Goal: Transaction & Acquisition: Purchase product/service

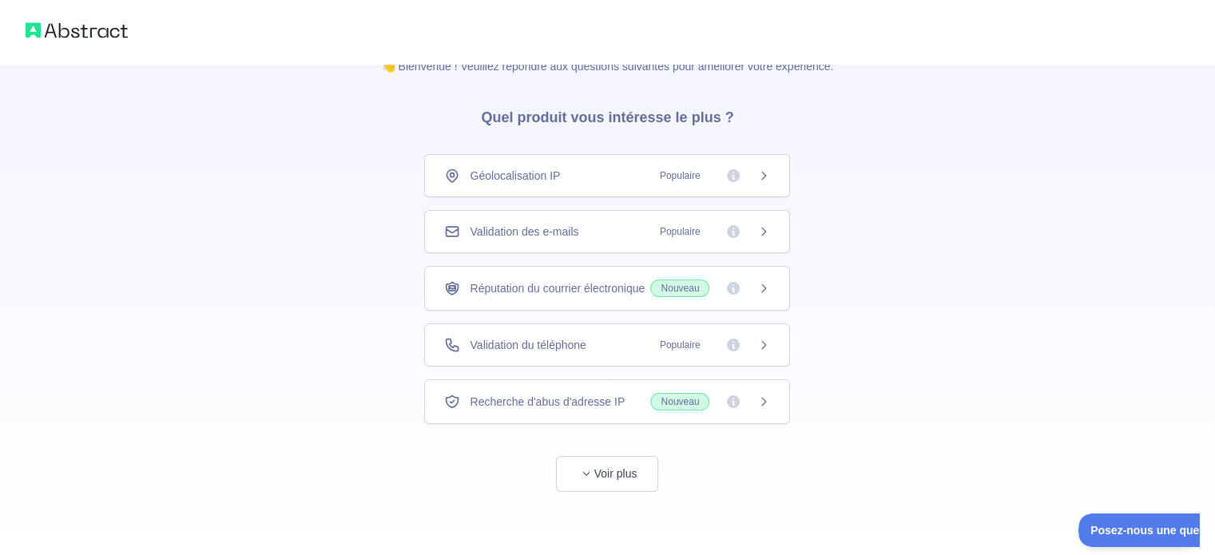
scroll to position [32, 0]
click at [523, 239] on div "Validation des e-mails Populaire" at bounding box center [607, 230] width 366 height 43
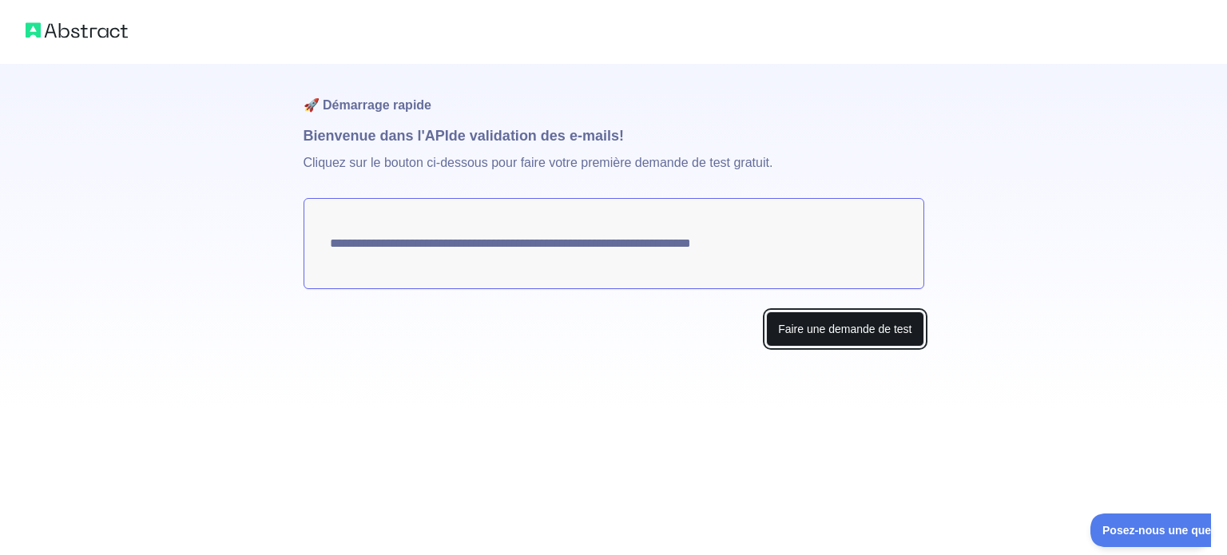
click at [813, 329] on font "Faire une demande de test" at bounding box center [844, 329] width 133 height 13
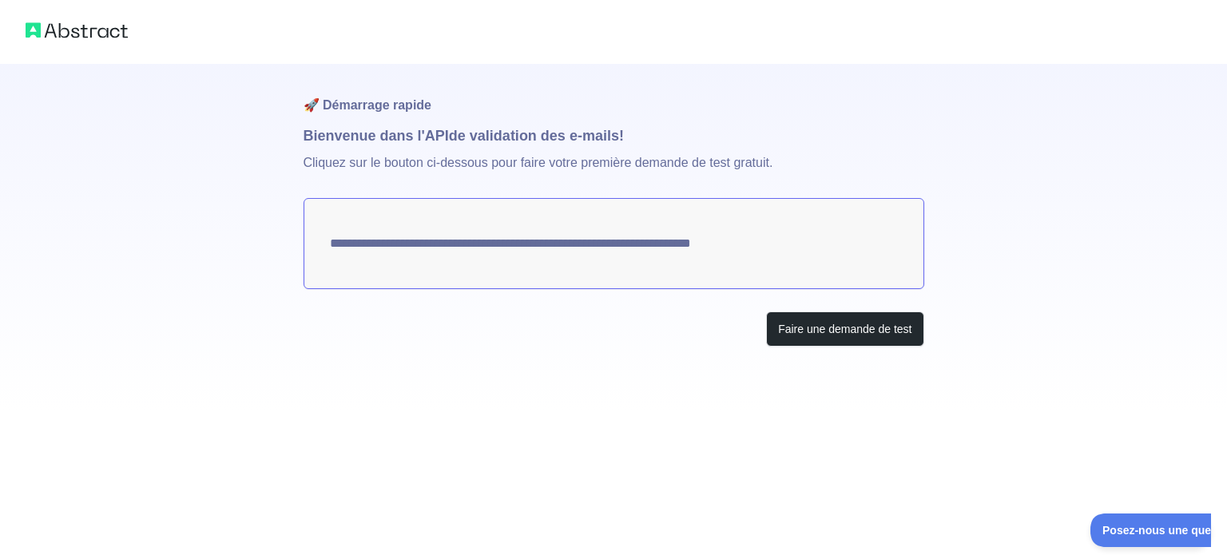
click at [361, 87] on h1 "🚀 Démarrage rapide" at bounding box center [614, 94] width 621 height 61
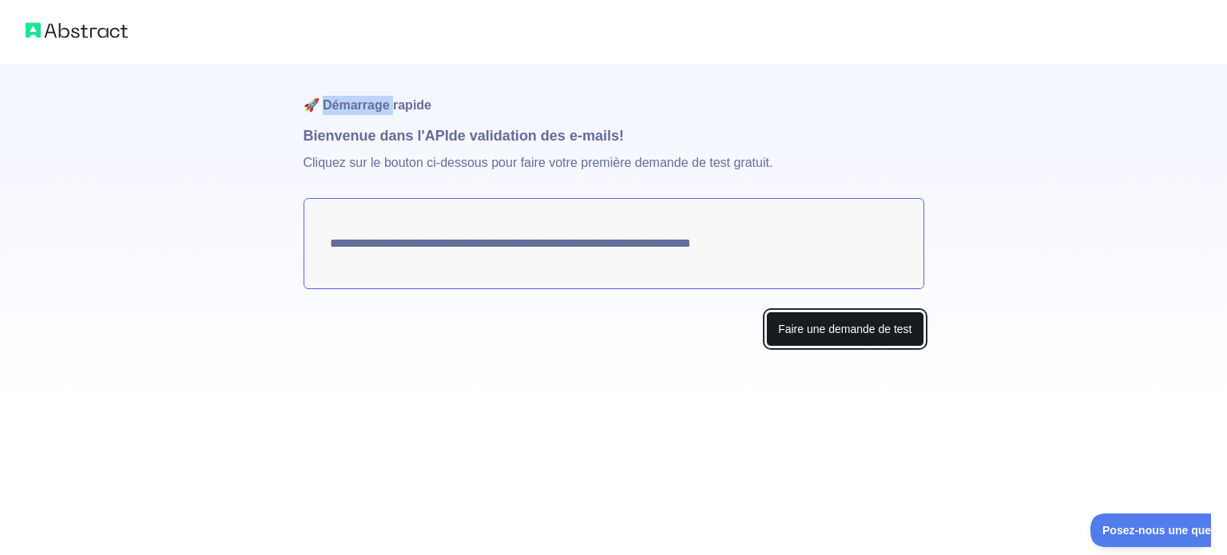
click at [812, 332] on font "Faire une demande de test" at bounding box center [844, 329] width 133 height 13
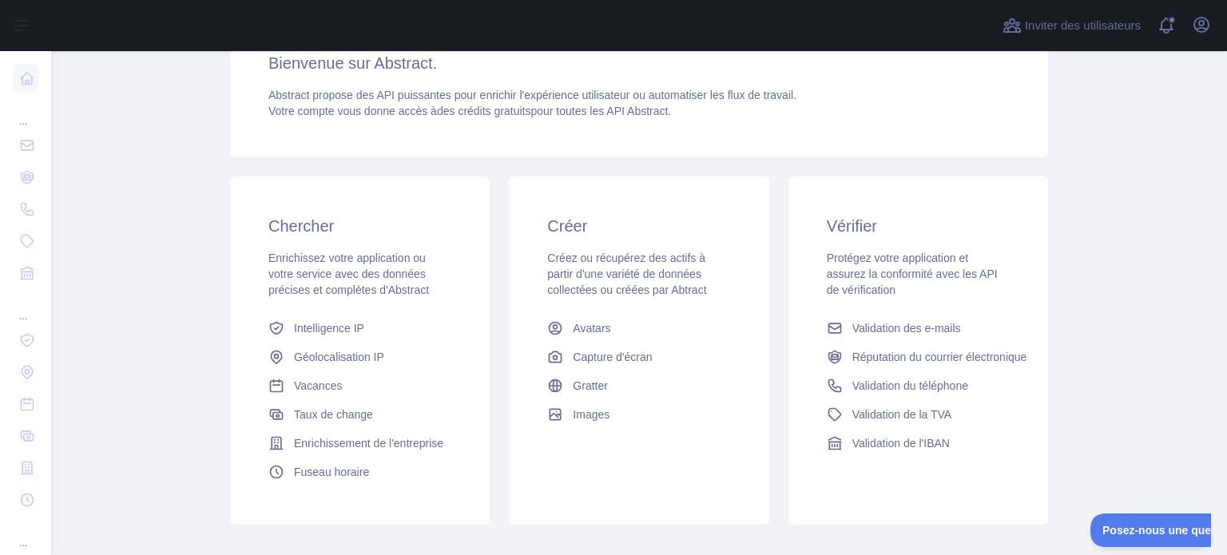
scroll to position [240, 0]
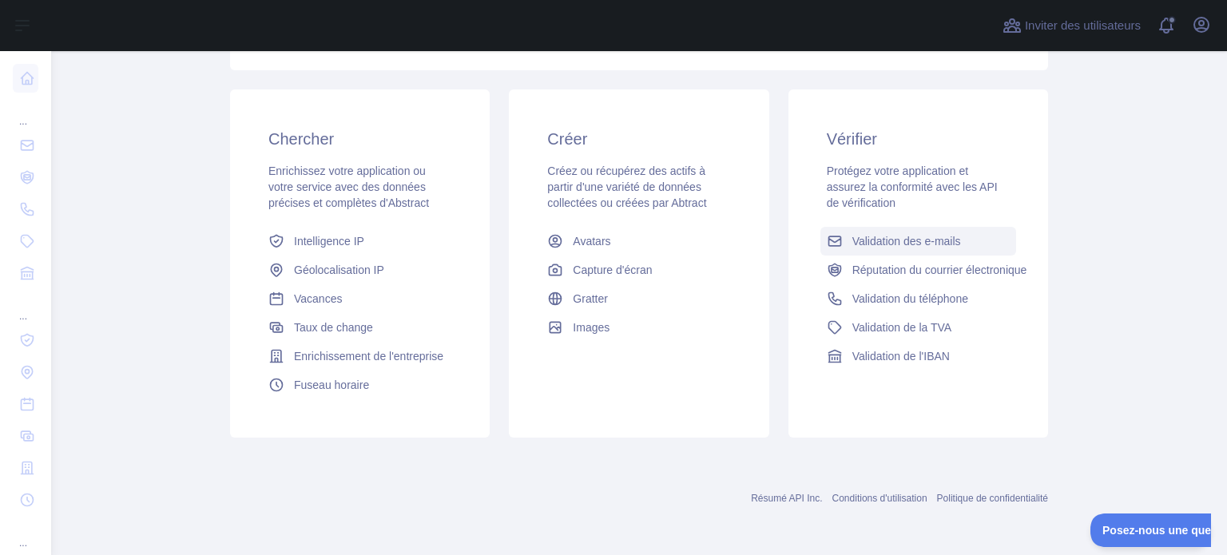
click at [905, 245] on font "Validation des e-mails" at bounding box center [907, 241] width 109 height 13
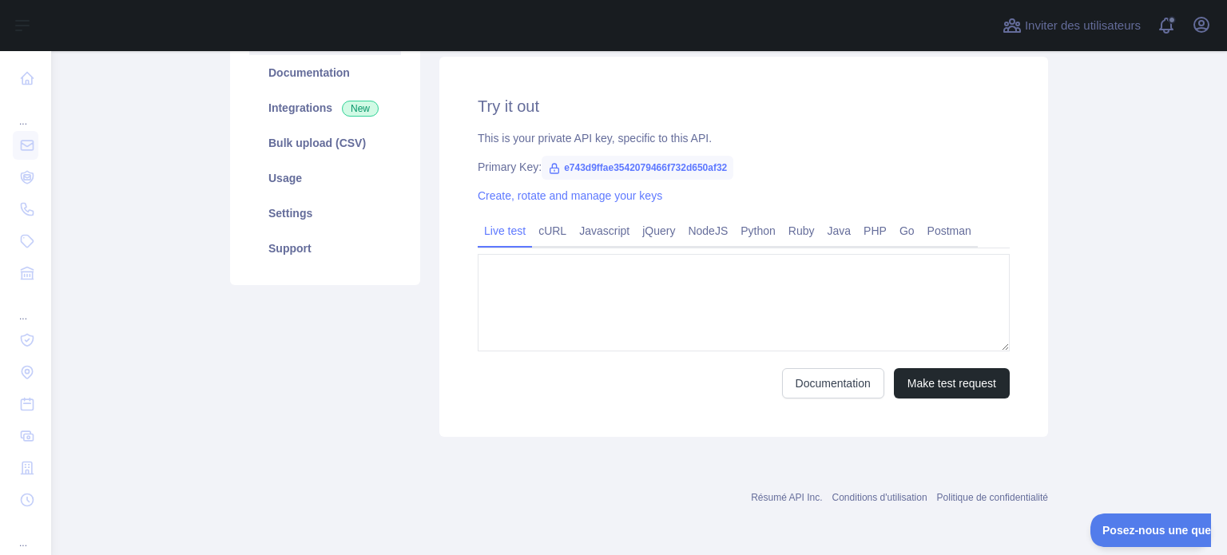
type textarea "**********"
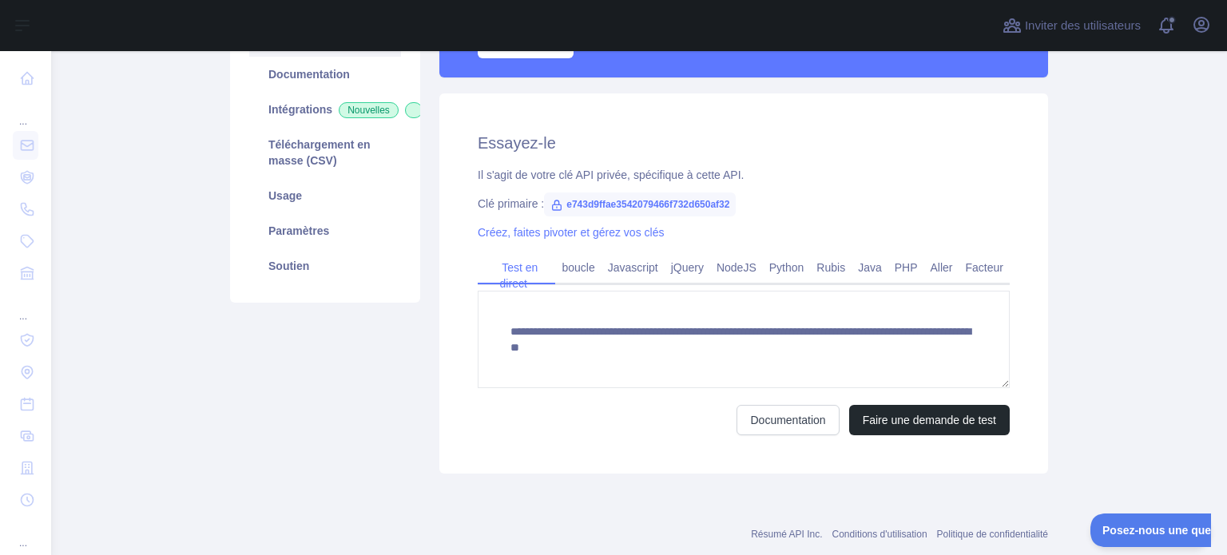
scroll to position [237, 0]
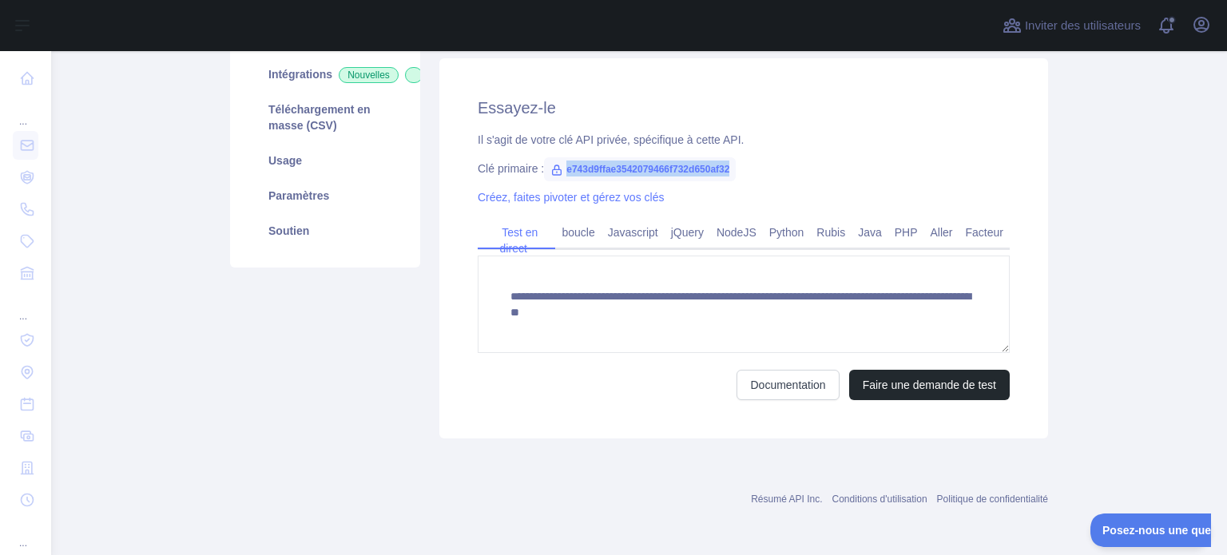
drag, startPoint x: 559, startPoint y: 165, endPoint x: 743, endPoint y: 166, distance: 183.8
click at [743, 166] on div "Clé primaire : e743d9ffae3542079466f732d650af32" at bounding box center [744, 169] width 532 height 16
click at [729, 166] on font "e743d9ffae3542079466f732d650af32" at bounding box center [648, 169] width 163 height 11
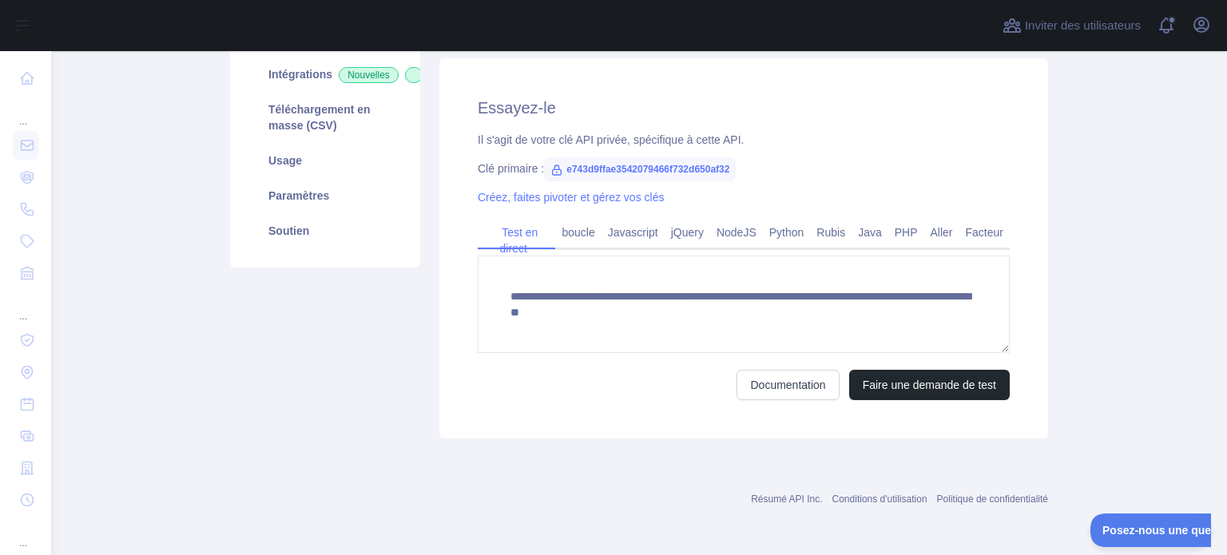
click at [729, 166] on font "e743d9ffae3542079466f732d650af32" at bounding box center [648, 169] width 163 height 11
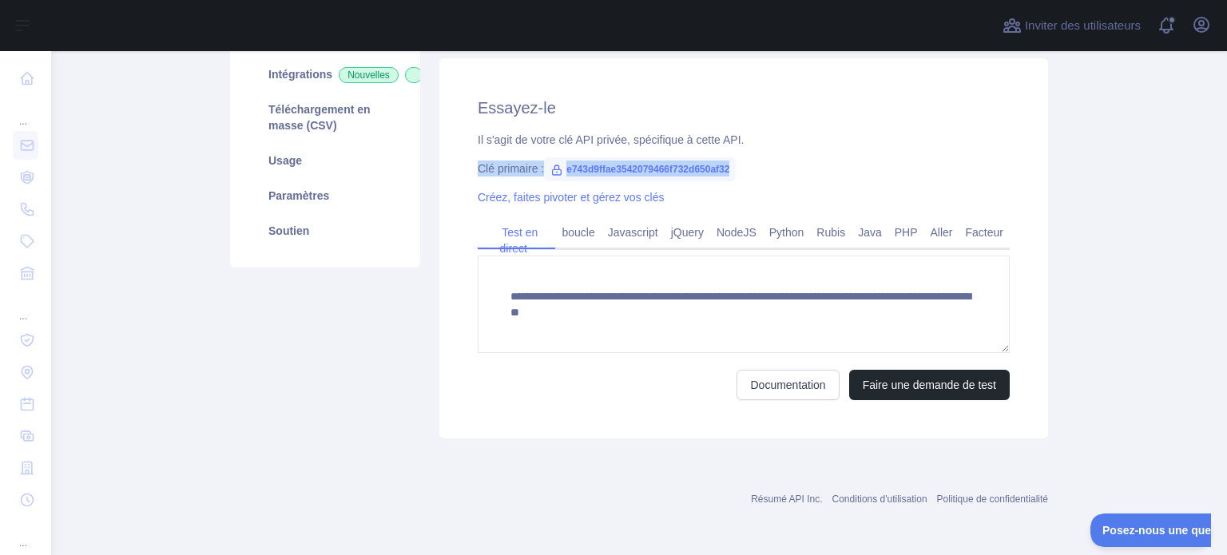
click at [729, 166] on font "e743d9ffae3542079466f732d650af32" at bounding box center [648, 169] width 163 height 11
click at [551, 170] on icon at bounding box center [557, 170] width 13 height 13
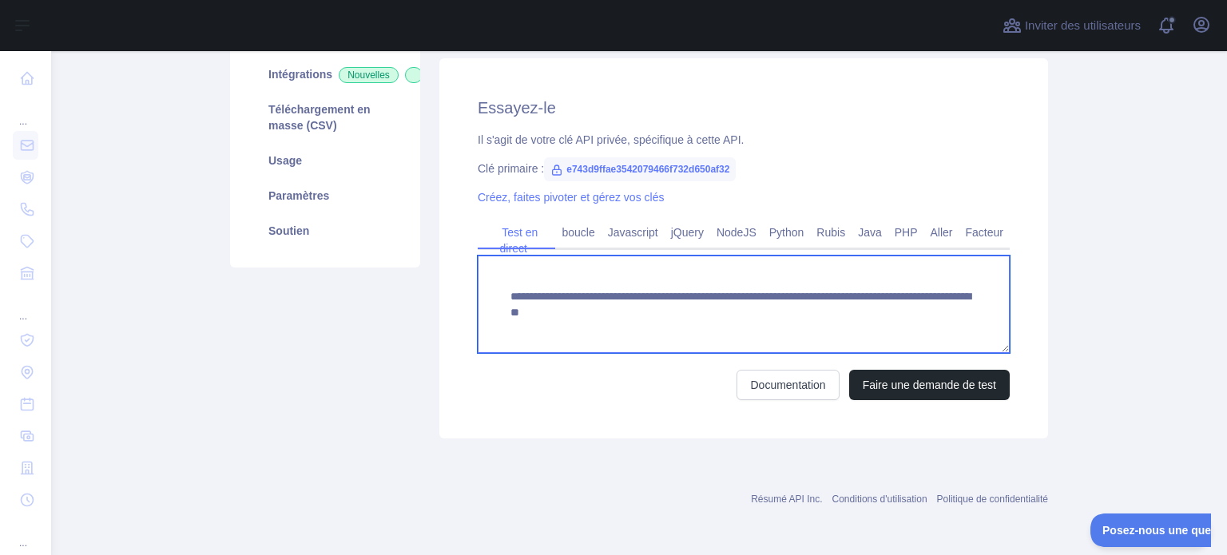
drag, startPoint x: 732, startPoint y: 317, endPoint x: 548, endPoint y: 323, distance: 183.9
click at [548, 323] on textarea "**********" at bounding box center [744, 304] width 532 height 97
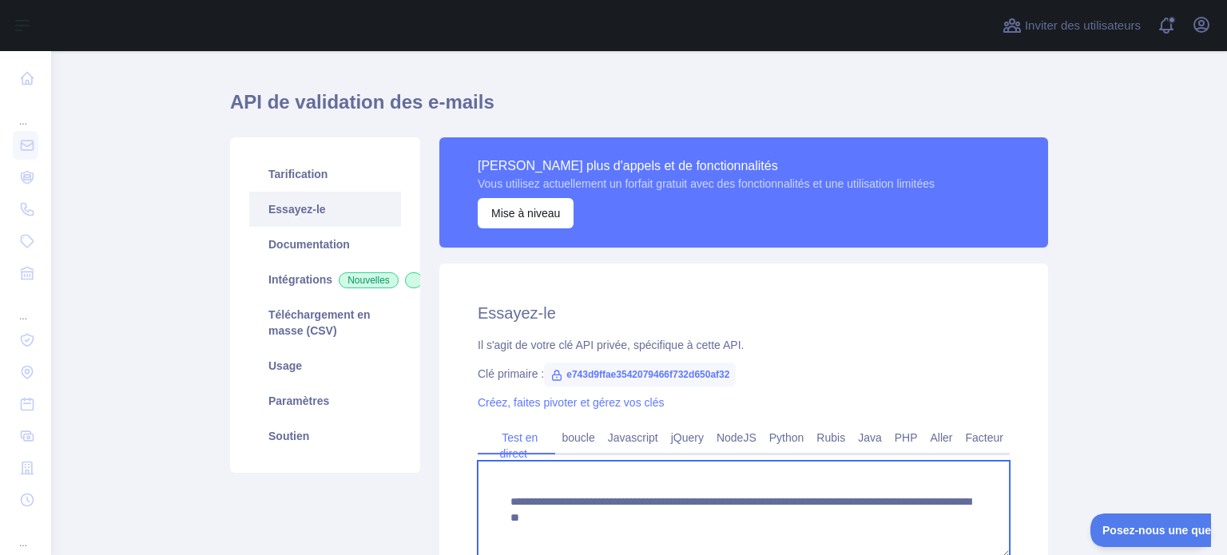
scroll to position [10, 0]
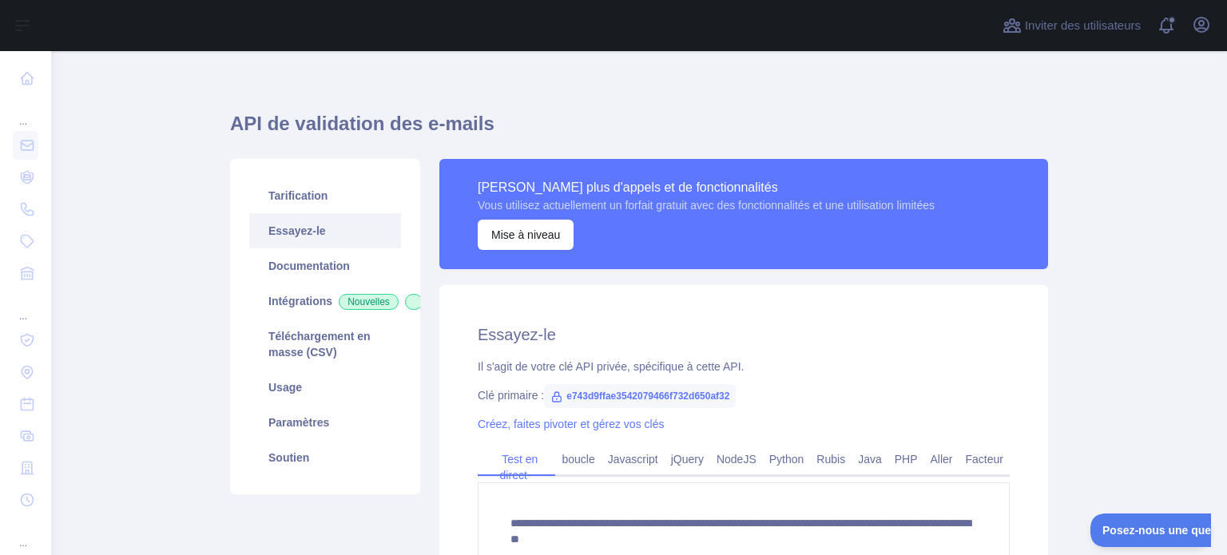
click at [930, 319] on div "**********" at bounding box center [743, 475] width 609 height 380
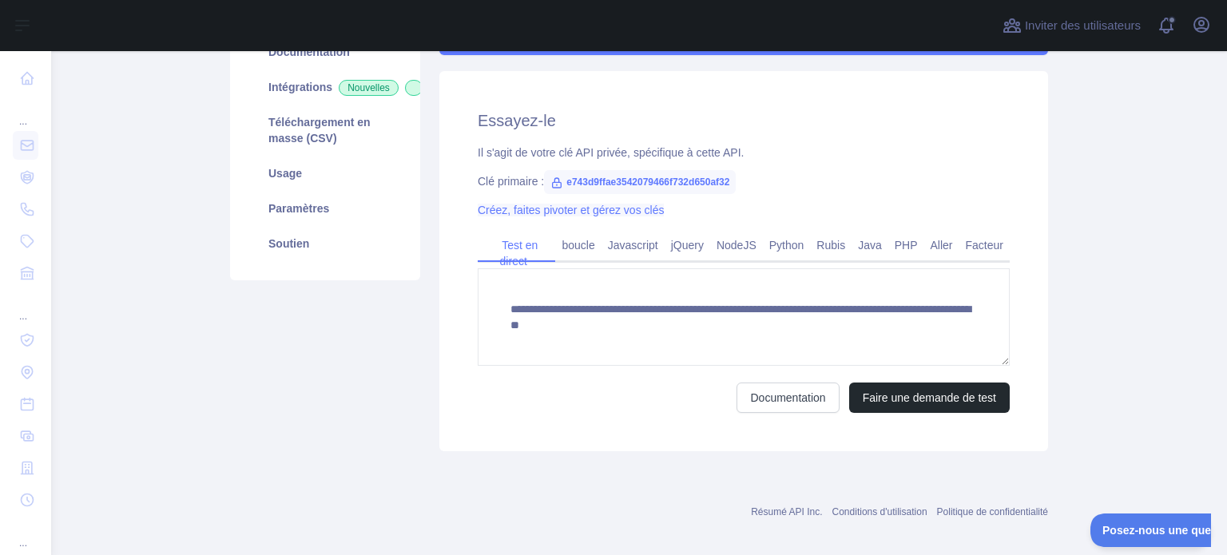
scroll to position [237, 0]
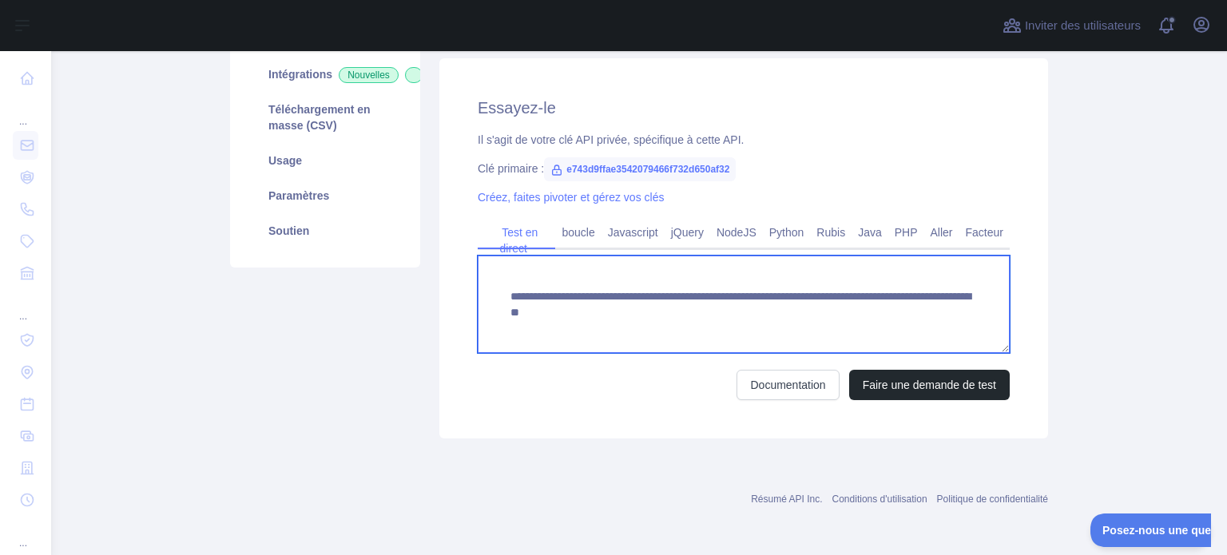
drag, startPoint x: 730, startPoint y: 315, endPoint x: 546, endPoint y: 328, distance: 185.1
click at [546, 328] on textarea "**********" at bounding box center [744, 304] width 532 height 97
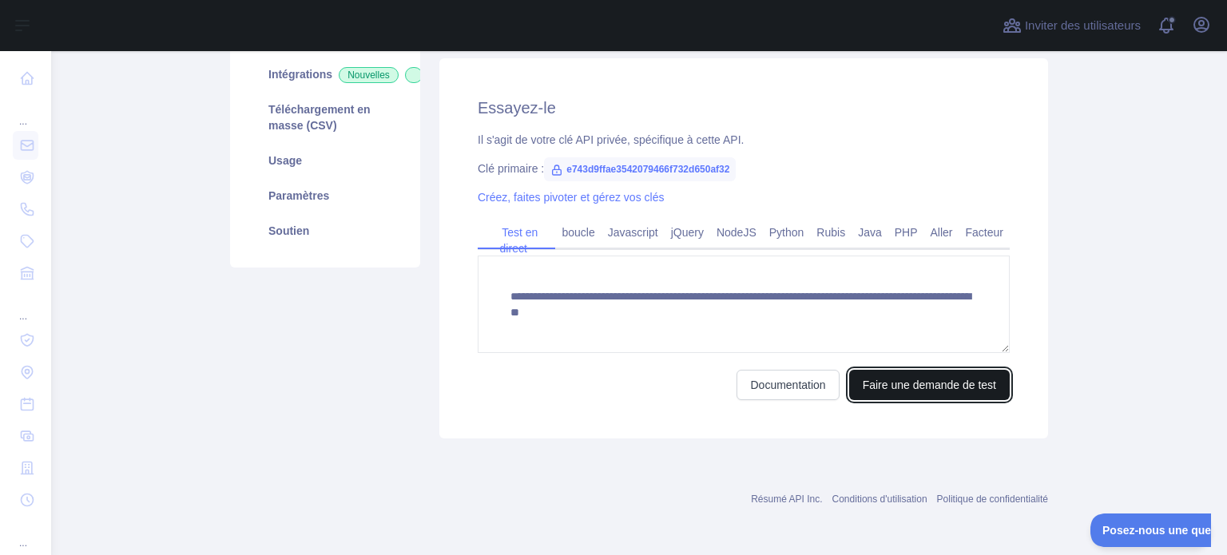
click at [921, 386] on font "Faire une demande de test" at bounding box center [929, 385] width 133 height 13
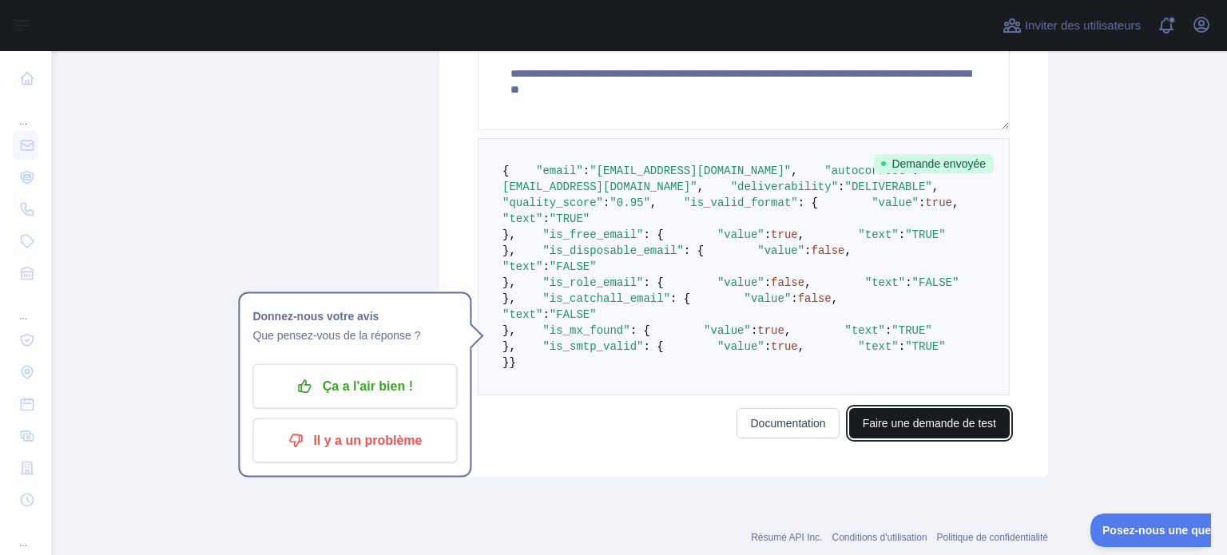
scroll to position [473, 0]
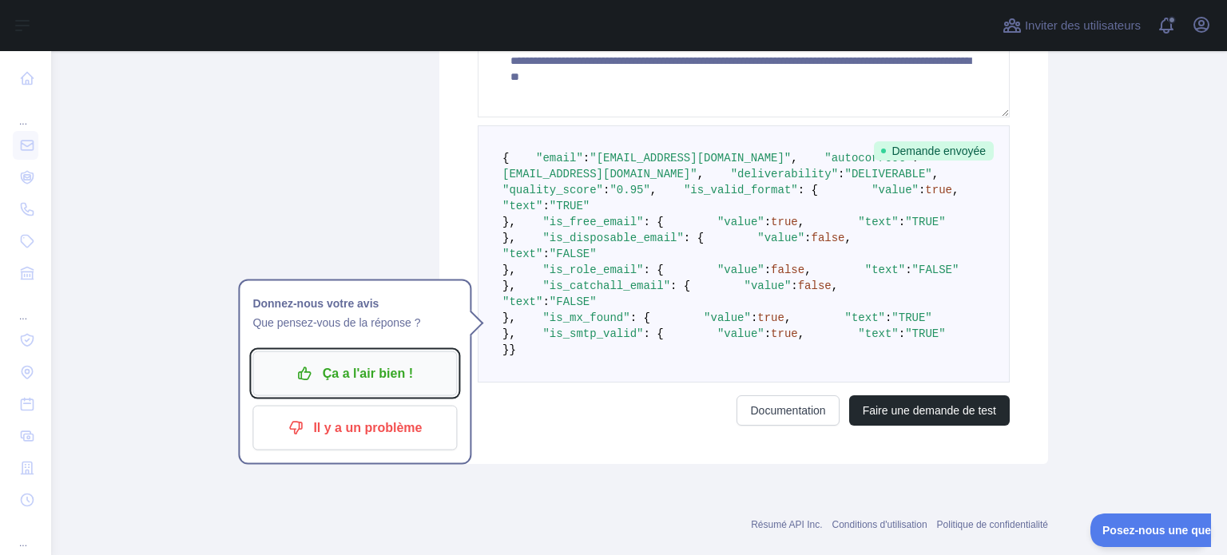
click at [409, 370] on p "Ça a l'air bien !" at bounding box center [354, 373] width 181 height 27
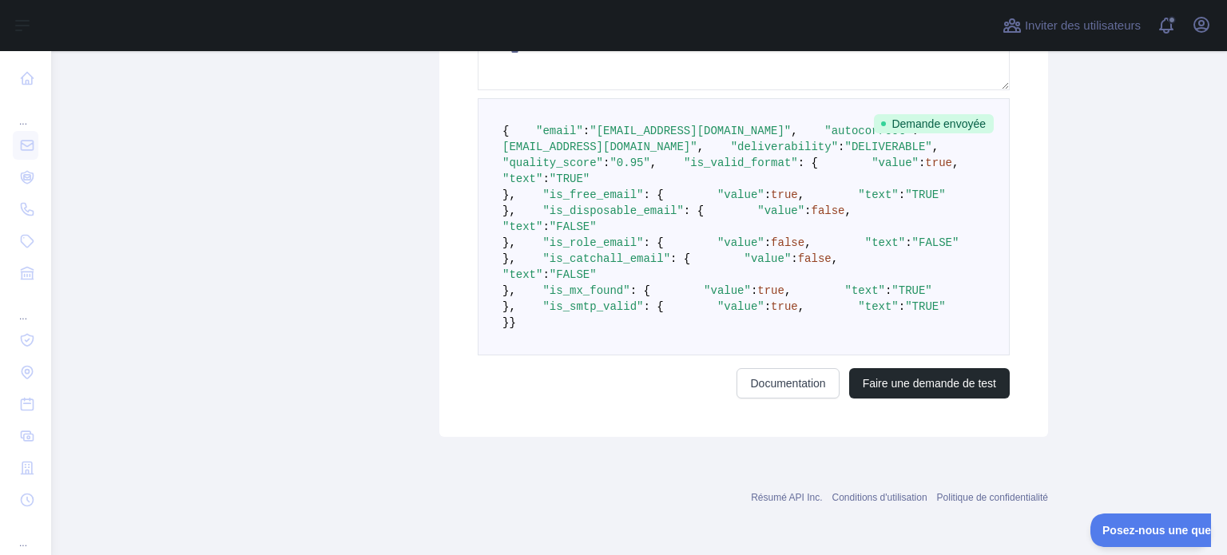
scroll to position [784, 0]
click at [909, 390] on font "Faire une demande de test" at bounding box center [929, 383] width 133 height 13
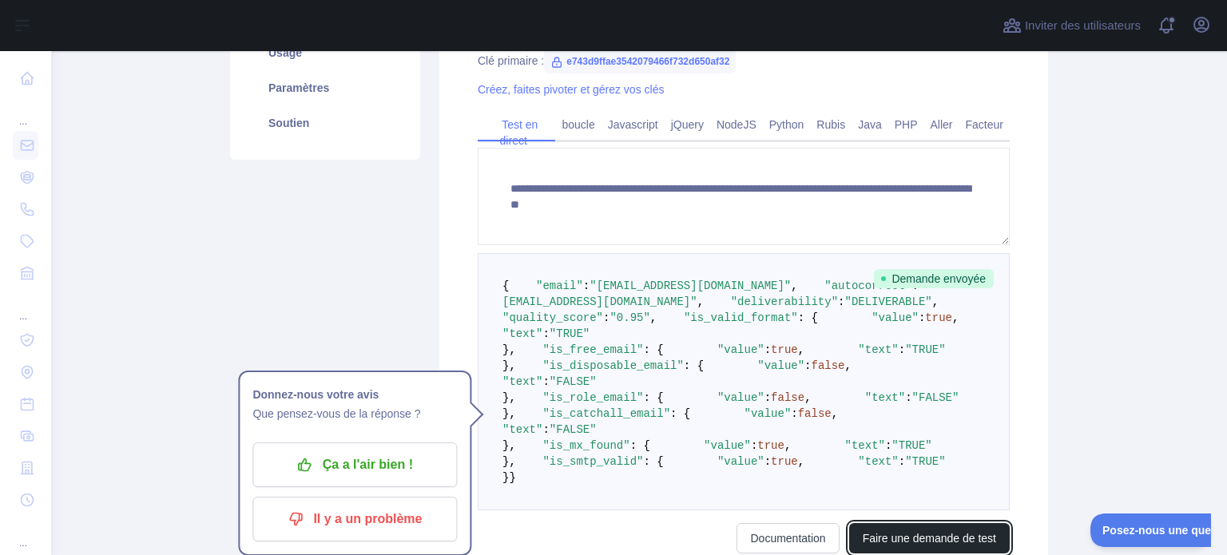
scroll to position [345, 0]
click at [340, 288] on div "Tarification Essayez-le Documentation Intégrations Nouvelles Téléchargement en …" at bounding box center [325, 208] width 209 height 768
click at [789, 116] on link "Python" at bounding box center [787, 125] width 48 height 26
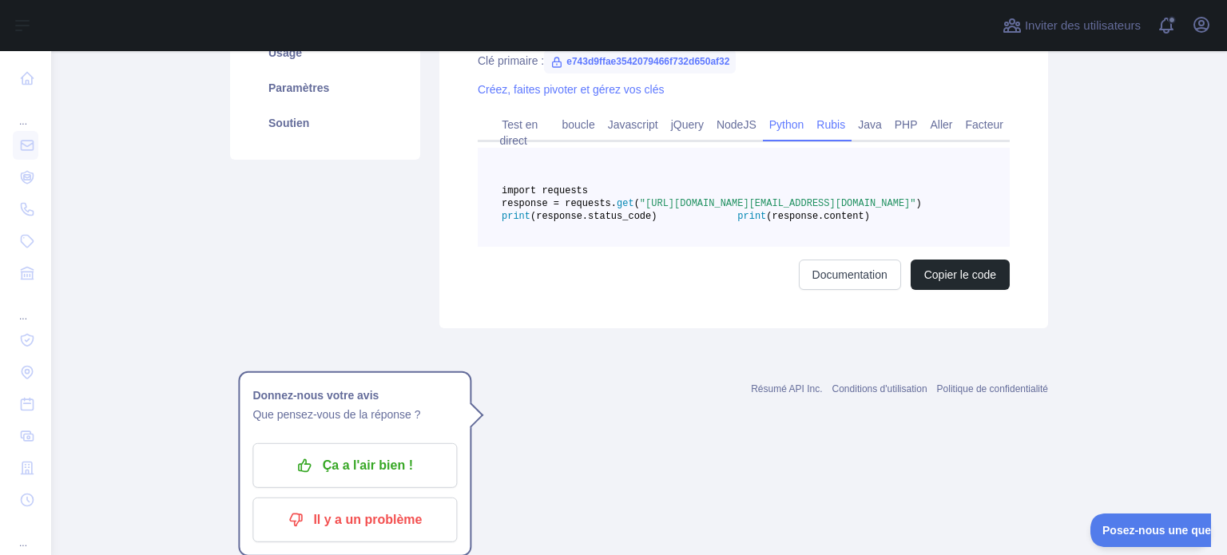
click at [841, 123] on font "Rubis" at bounding box center [831, 124] width 29 height 13
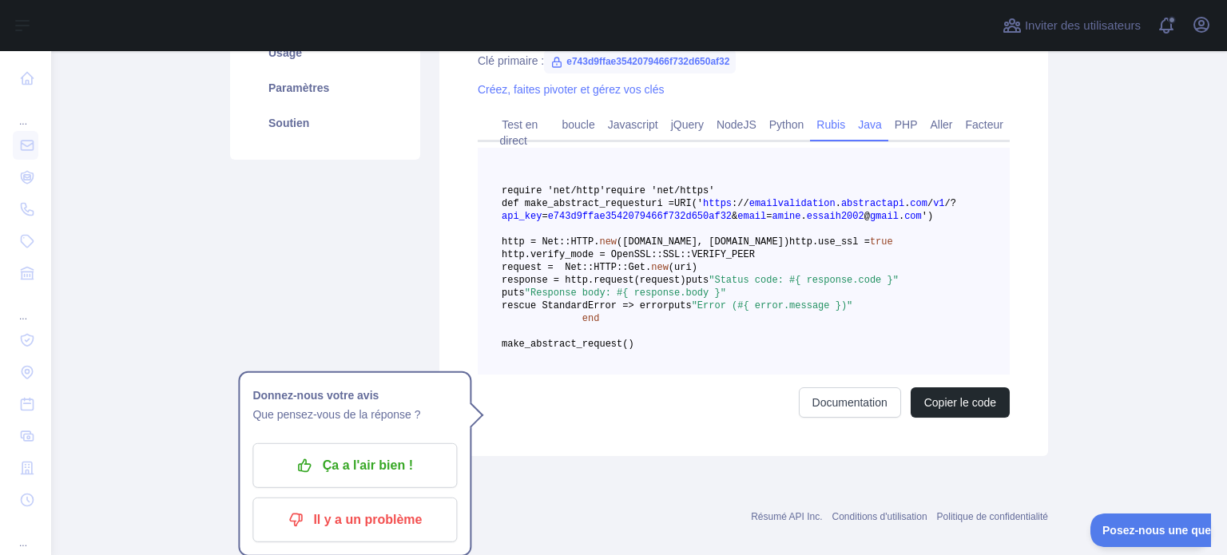
click at [877, 123] on link "Java" at bounding box center [870, 125] width 37 height 26
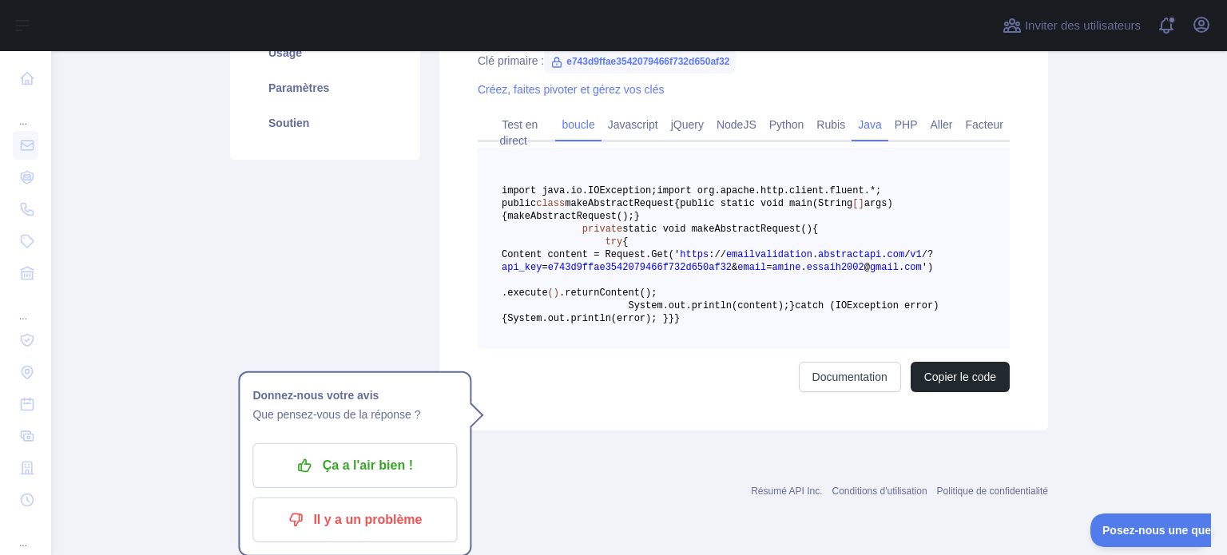
click at [569, 121] on font "boucle" at bounding box center [578, 124] width 33 height 13
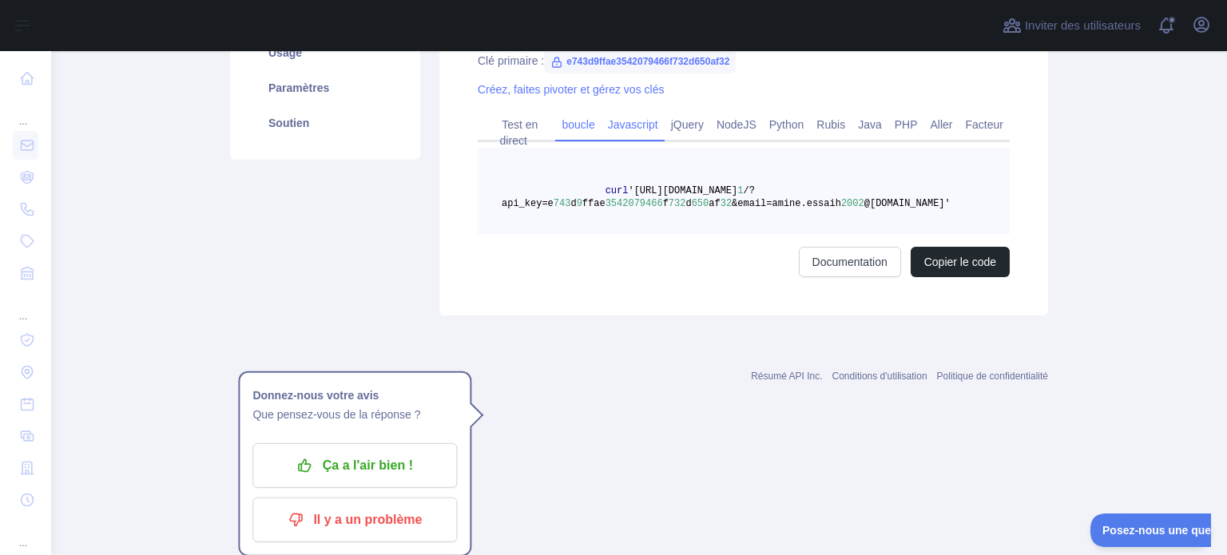
click at [647, 119] on font "Javascript" at bounding box center [633, 124] width 50 height 13
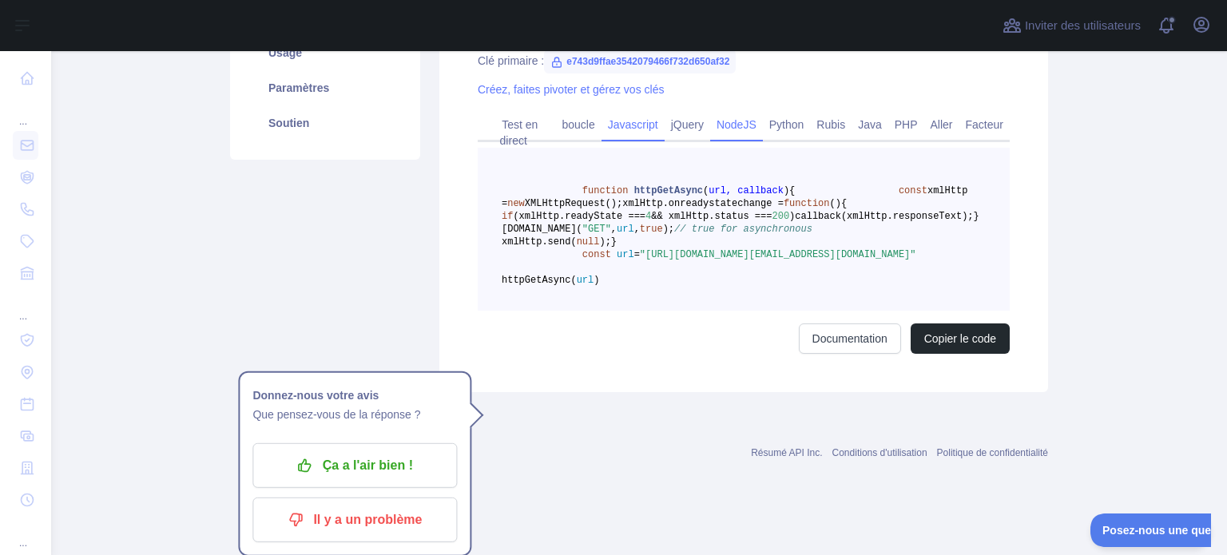
click at [729, 125] on font "NodeJS" at bounding box center [737, 124] width 40 height 13
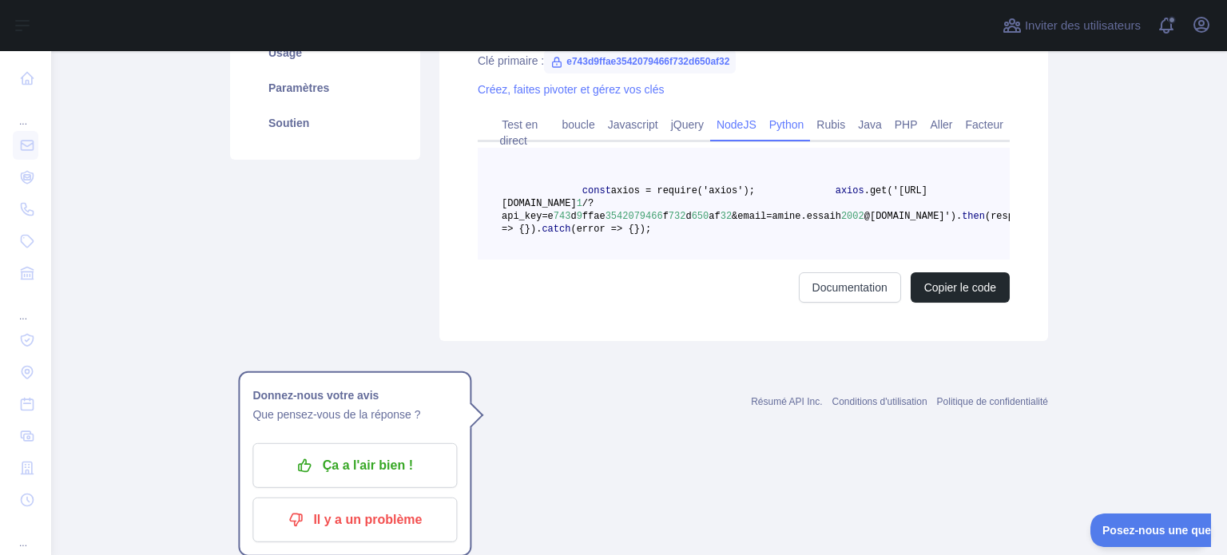
click at [796, 129] on font "Python" at bounding box center [786, 124] width 35 height 13
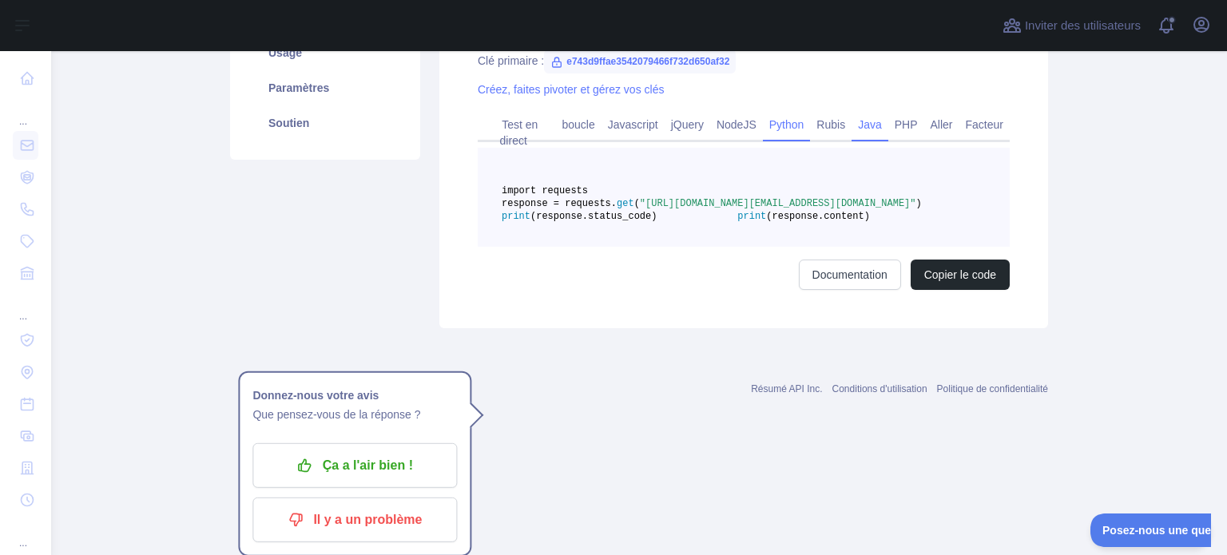
click at [874, 133] on link "Java" at bounding box center [870, 125] width 37 height 26
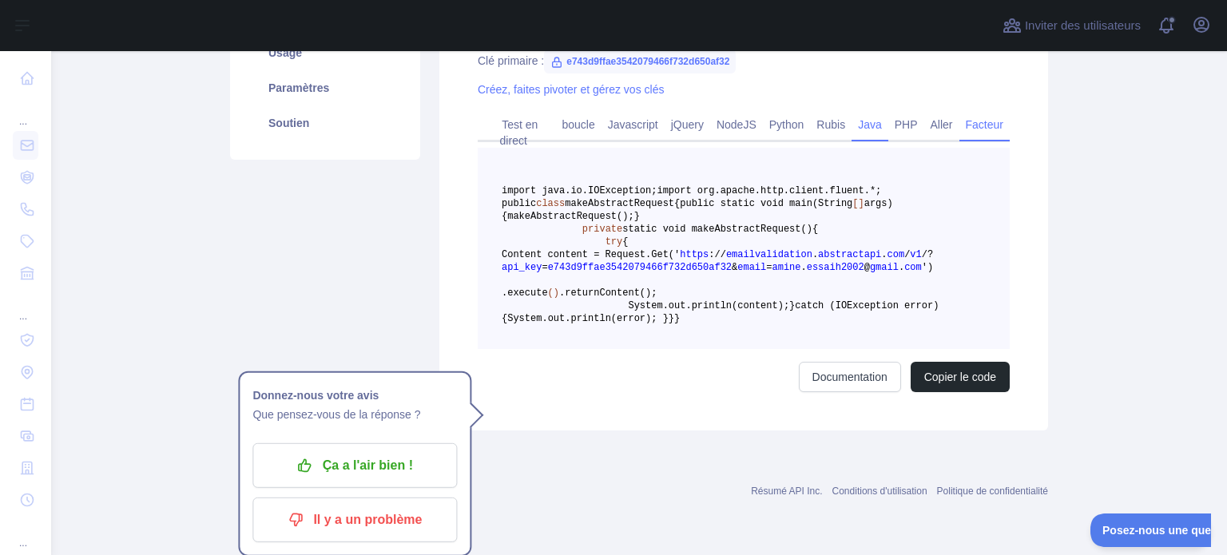
click at [972, 121] on font "Facteur" at bounding box center [985, 124] width 38 height 13
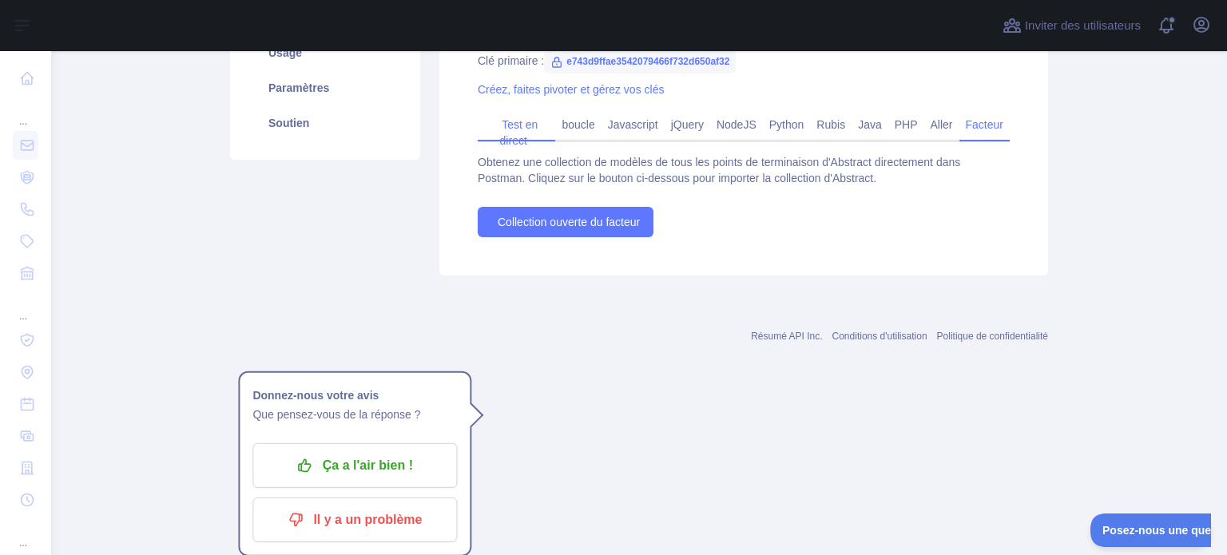
click at [507, 130] on font "Test en direct" at bounding box center [519, 132] width 38 height 29
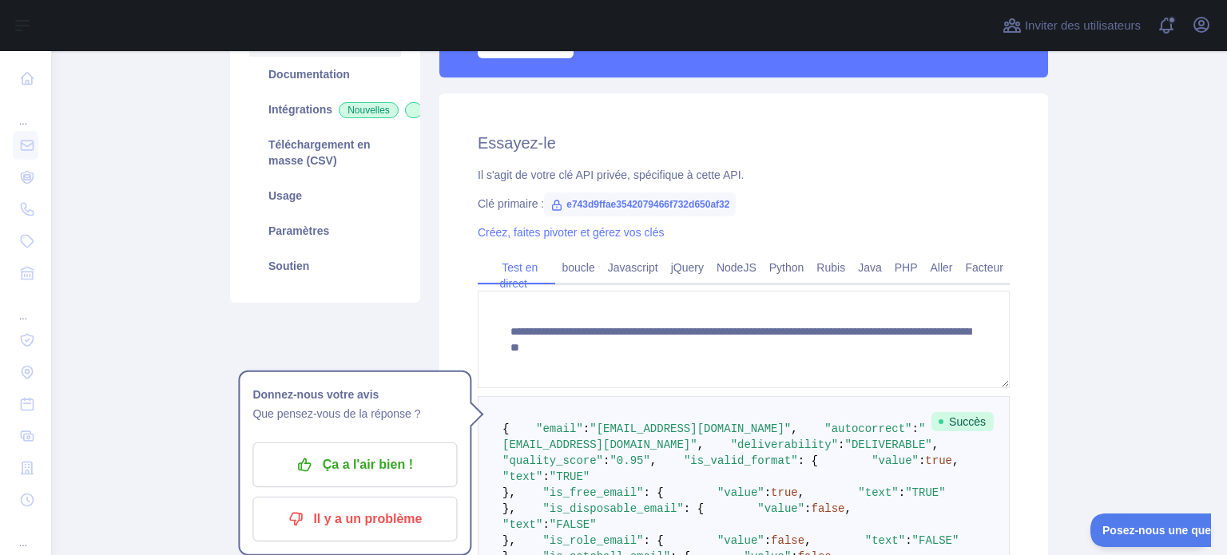
scroll to position [203, 0]
click at [273, 201] on font "Usage" at bounding box center [285, 195] width 34 height 13
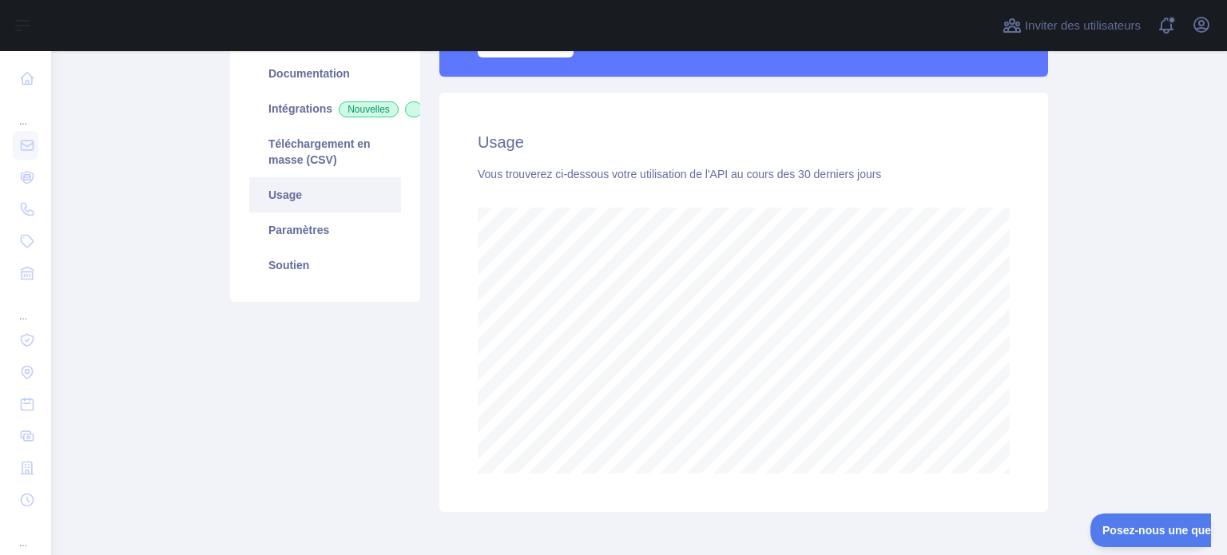
scroll to position [504, 1163]
click at [306, 266] on link "Soutien" at bounding box center [325, 265] width 152 height 35
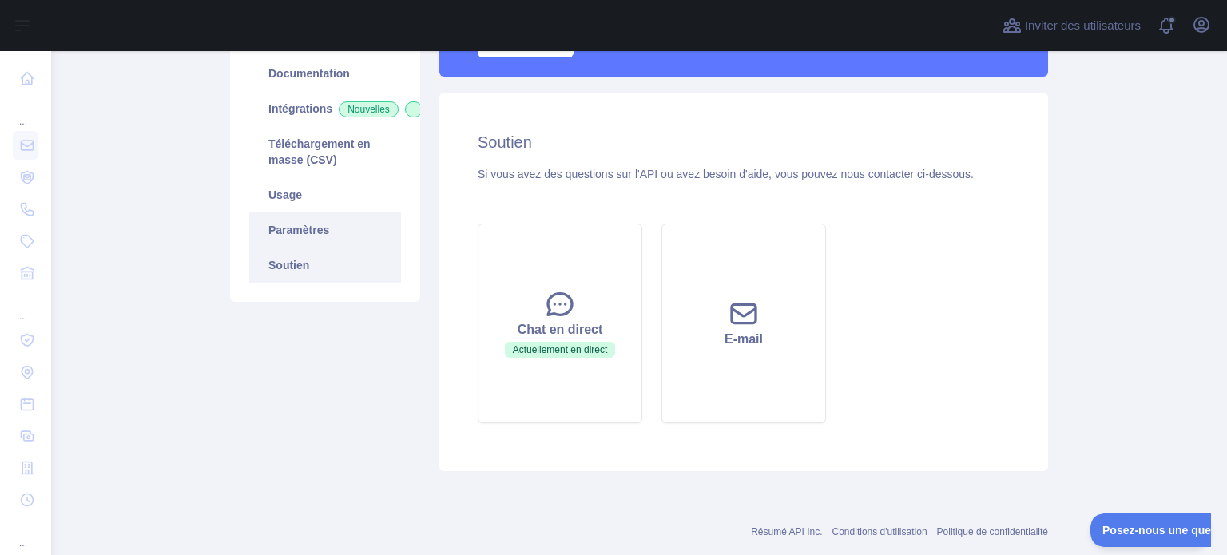
click at [328, 248] on link "Paramètres" at bounding box center [325, 230] width 152 height 35
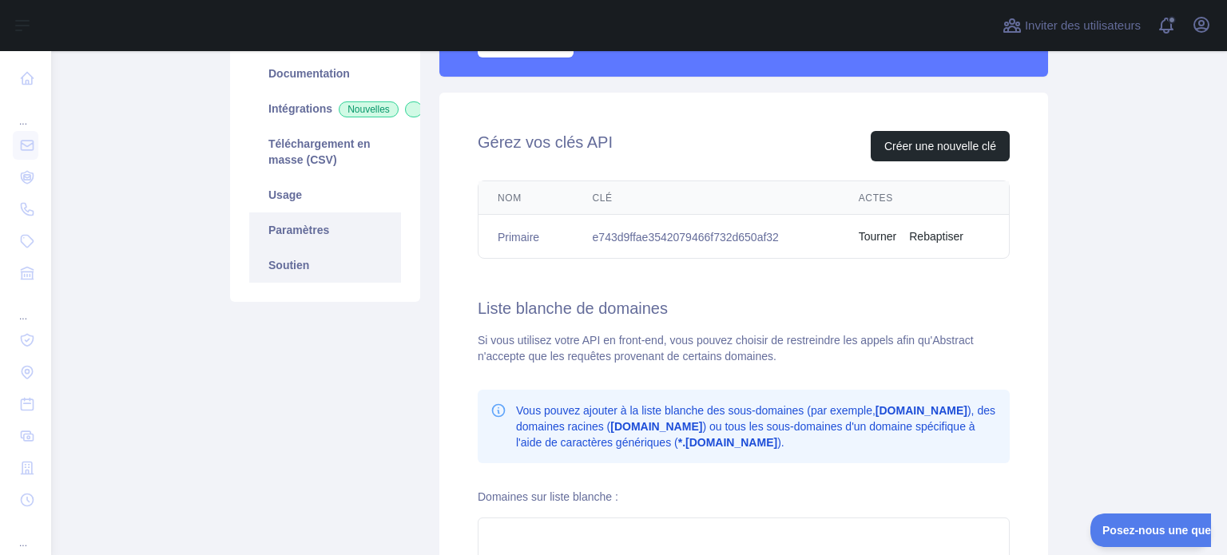
click at [317, 280] on link "Soutien" at bounding box center [325, 265] width 152 height 35
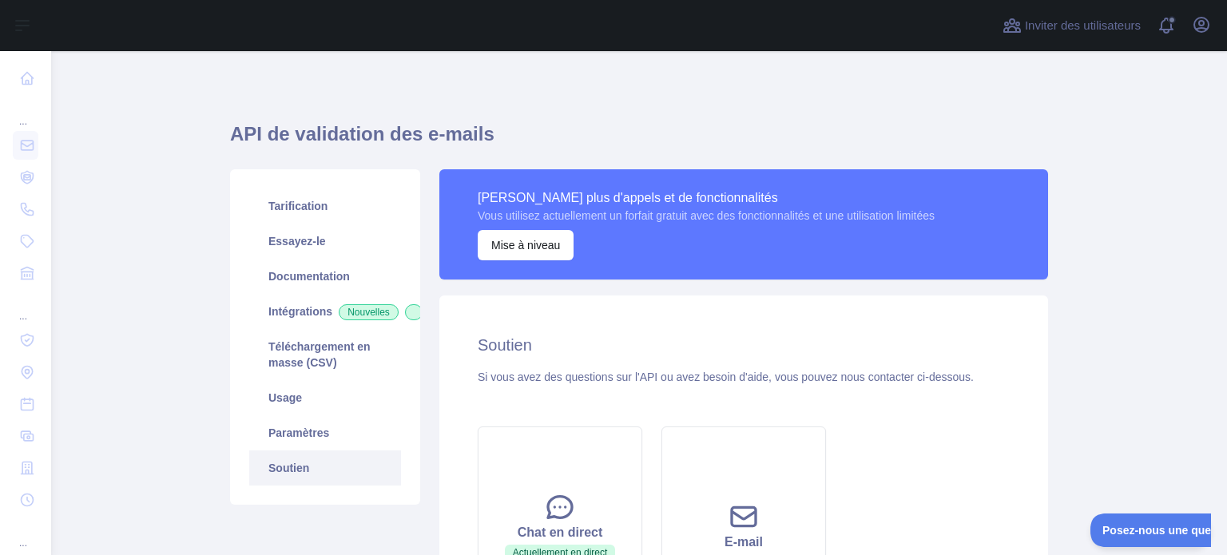
click at [292, 188] on div "Tarification Essayez-le Documentation Intégrations Nouvelles Téléchargement en …" at bounding box center [325, 337] width 190 height 336
click at [269, 294] on link "Intégrations Nouvelles" at bounding box center [325, 311] width 152 height 35
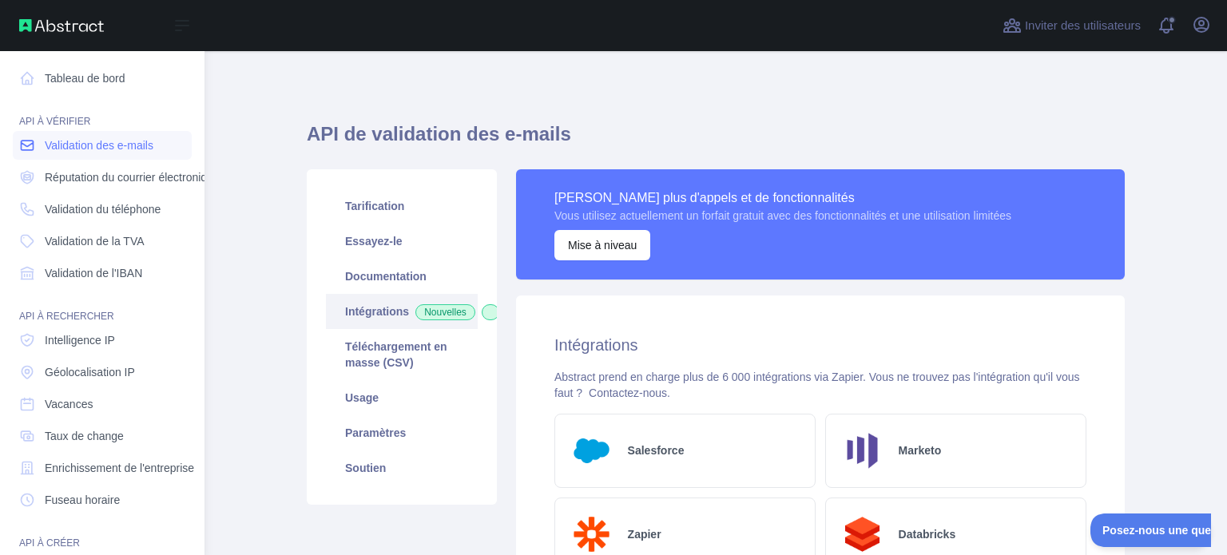
click at [121, 146] on font "Validation des e-mails" at bounding box center [99, 145] width 109 height 13
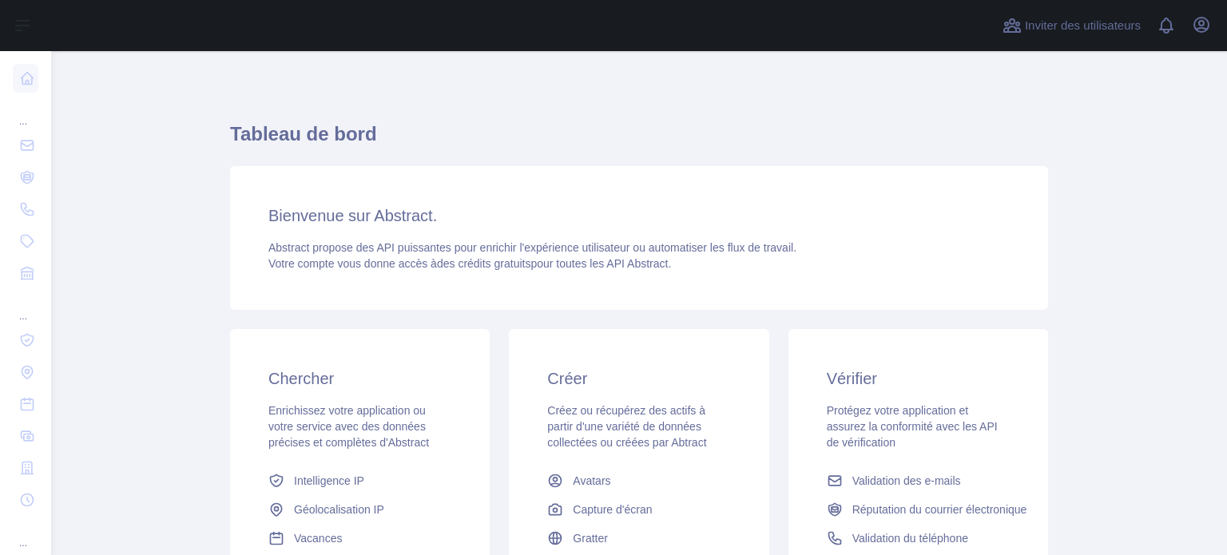
scroll to position [121, 0]
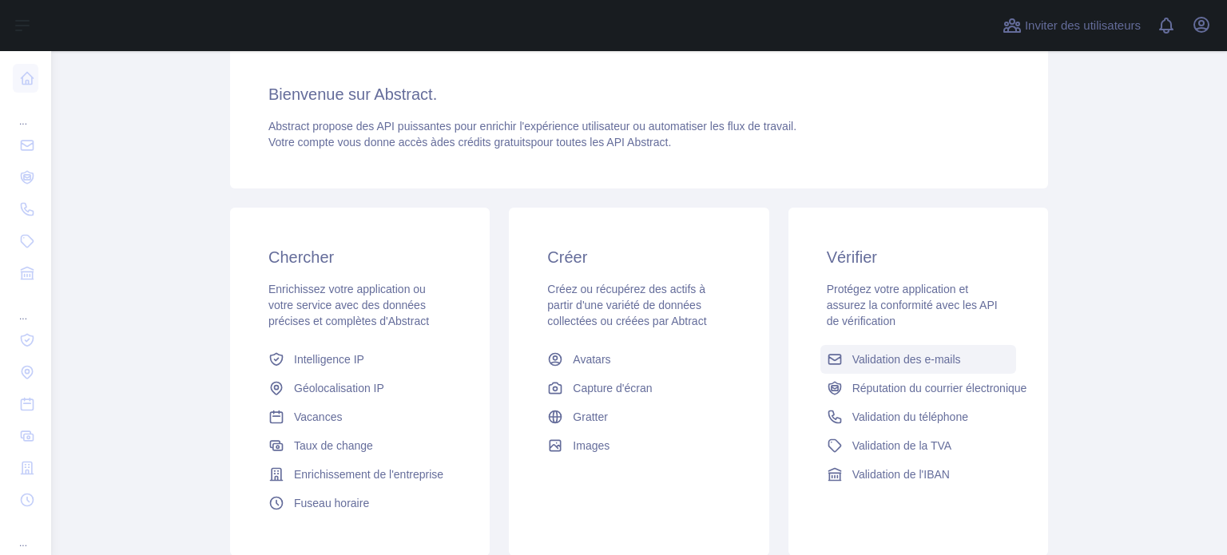
click at [841, 357] on link "Validation des e-mails" at bounding box center [919, 359] width 196 height 29
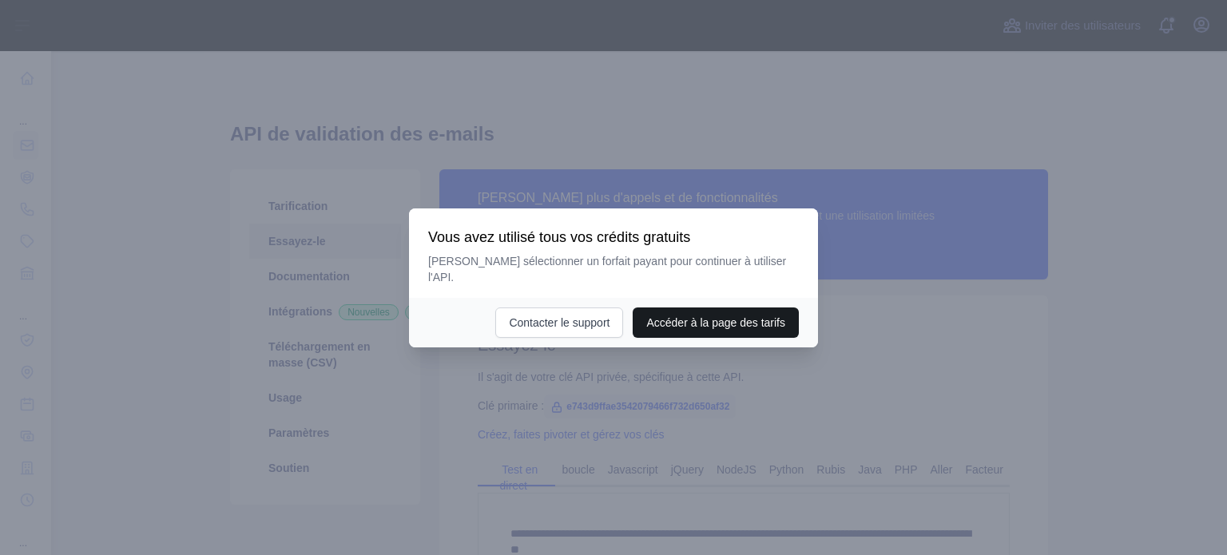
click at [687, 320] on font "Accéder à la page des tarifs" at bounding box center [715, 322] width 139 height 13
